Goal: Download file/media

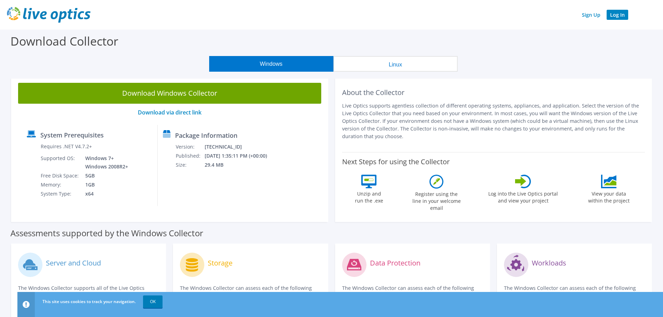
click at [617, 16] on link "Log In" at bounding box center [617, 15] width 22 height 10
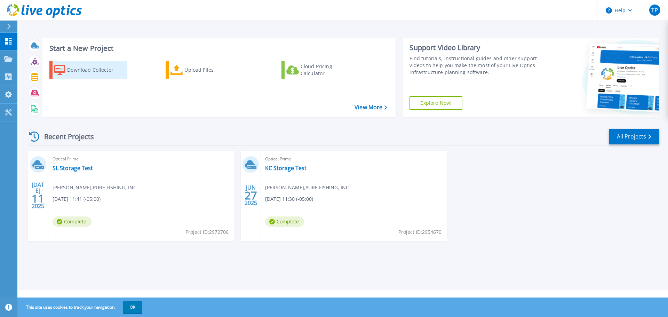
click at [90, 70] on div "Download Collector" at bounding box center [95, 70] width 56 height 14
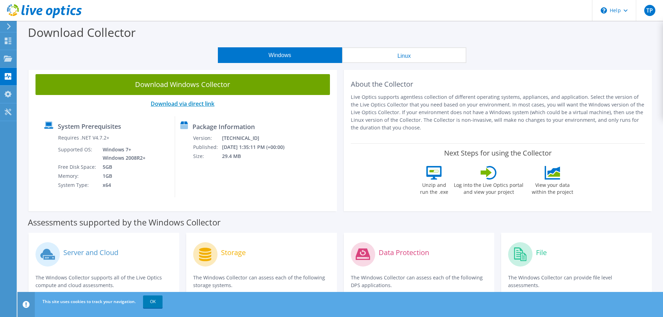
click at [178, 104] on link "Download via direct link" at bounding box center [183, 104] width 64 height 8
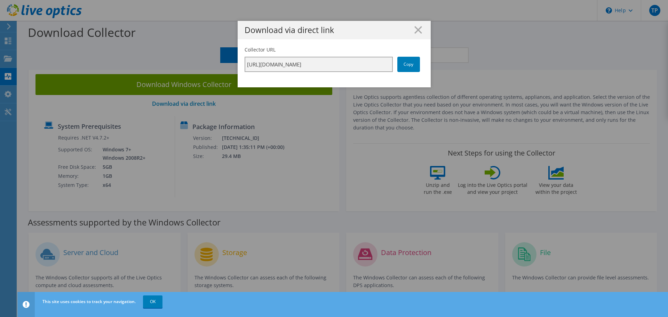
click at [365, 66] on input "[URL][DOMAIN_NAME]" at bounding box center [319, 64] width 148 height 15
click at [399, 63] on link "Copy" at bounding box center [408, 64] width 23 height 15
click at [152, 306] on div "Download via direct link Collector URL [URL][DOMAIN_NAME] Copy" at bounding box center [334, 158] width 668 height 317
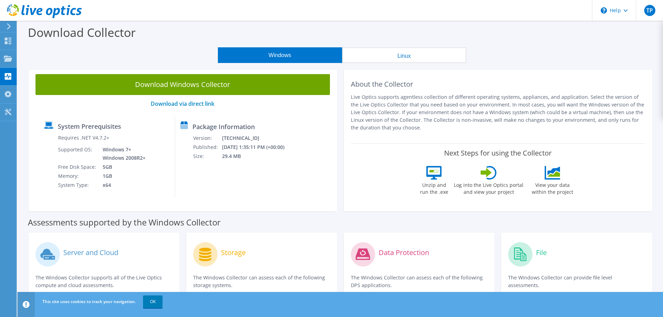
click at [8, 24] on use at bounding box center [9, 26] width 4 height 6
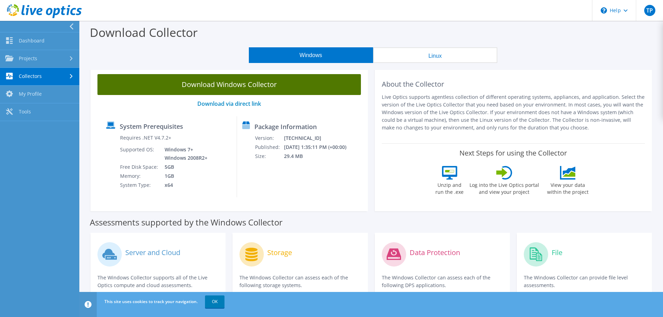
click at [228, 83] on link "Download Windows Collector" at bounding box center [228, 84] width 263 height 21
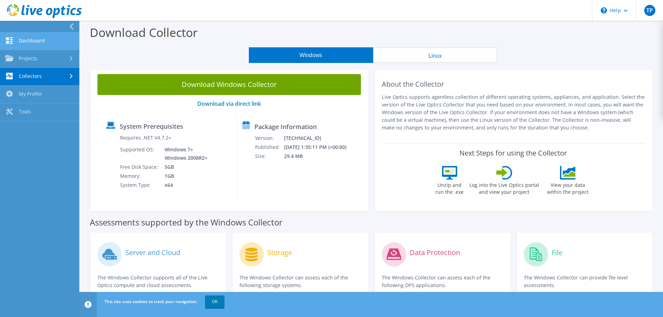
click at [18, 38] on link "Dashboard" at bounding box center [39, 41] width 79 height 18
